Goal: Information Seeking & Learning: Learn about a topic

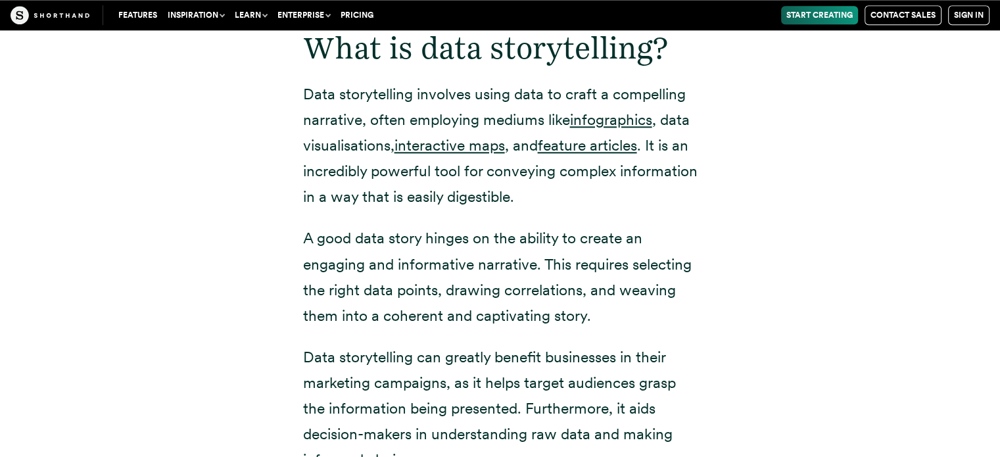
scroll to position [1644, 0]
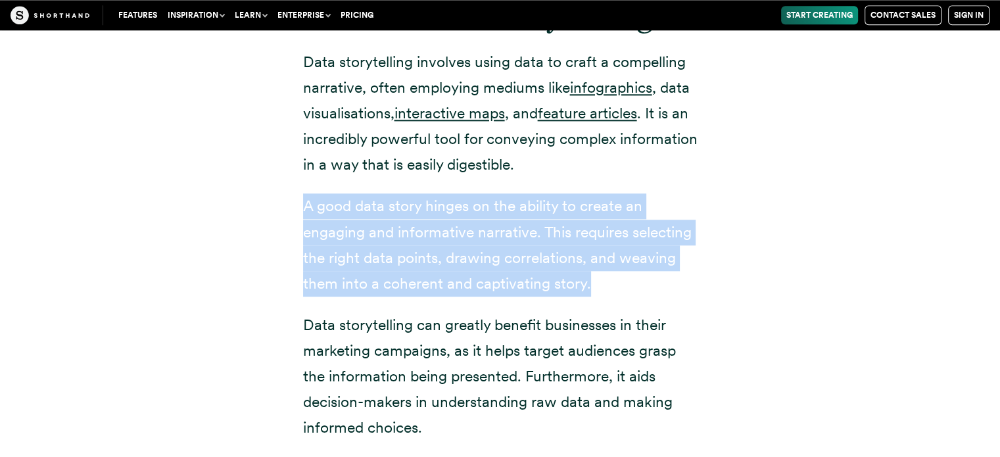
drag, startPoint x: 601, startPoint y: 287, endPoint x: 279, endPoint y: 216, distance: 330.1
click at [277, 215] on div "What is data storytelling? Data storytelling involves using data to craft a com…" at bounding box center [500, 283] width 447 height 656
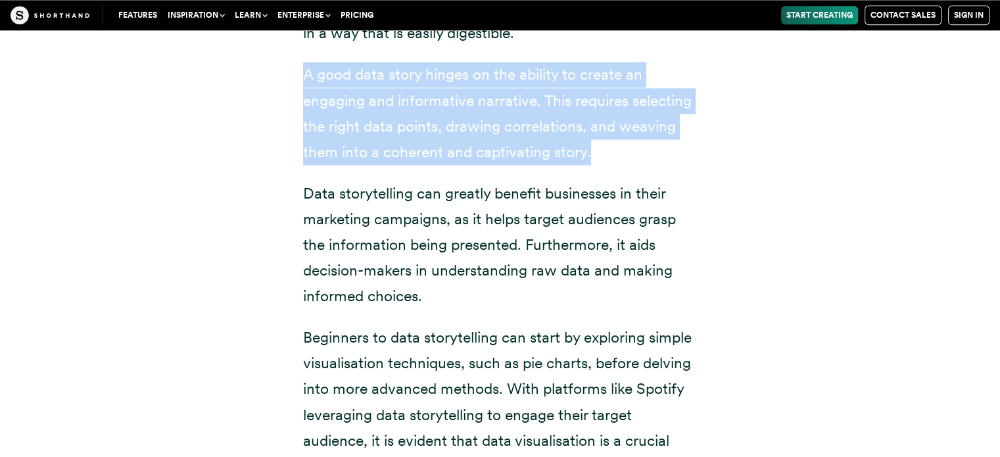
scroll to position [1578, 0]
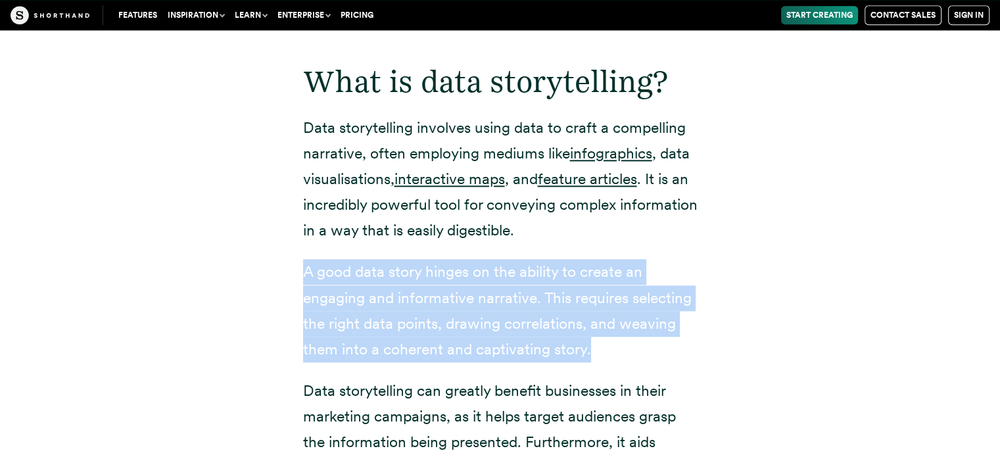
copy p "A good data story hinges on the ability to create an engaging and informative n…"
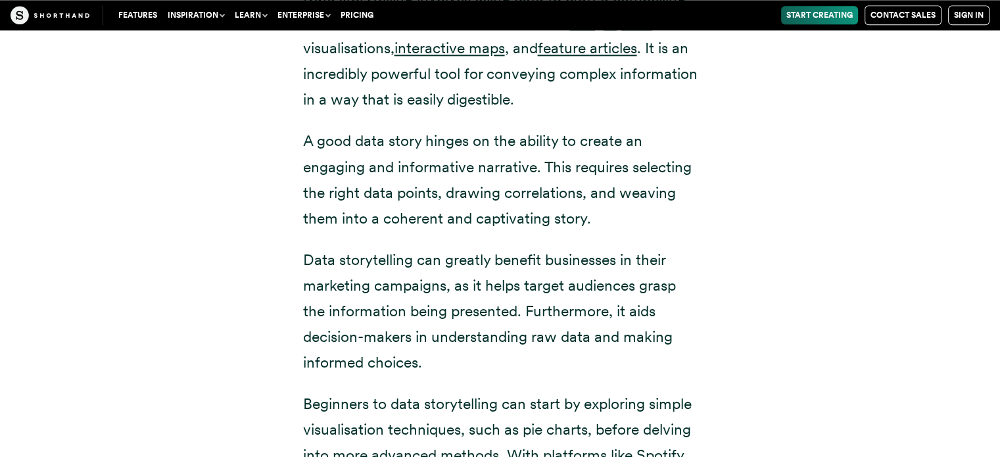
scroll to position [1710, 0]
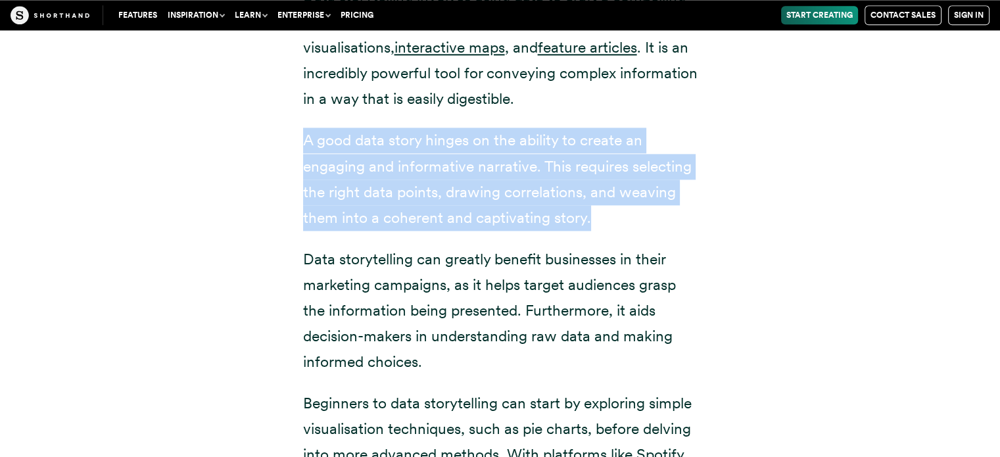
drag, startPoint x: 304, startPoint y: 140, endPoint x: 692, endPoint y: 224, distance: 397.6
click at [692, 224] on p "A good data story hinges on the ability to create an engaging and informative n…" at bounding box center [500, 179] width 395 height 103
copy p "A good data story hinges on the ability to create an engaging and informative n…"
